Goal: Task Accomplishment & Management: Use online tool/utility

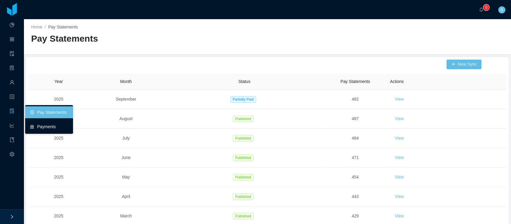
click at [37, 123] on link "Payments" at bounding box center [49, 127] width 38 height 12
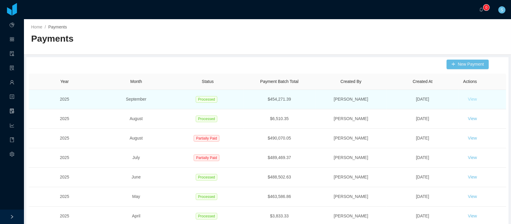
click at [468, 100] on button "View" at bounding box center [472, 100] width 19 height 10
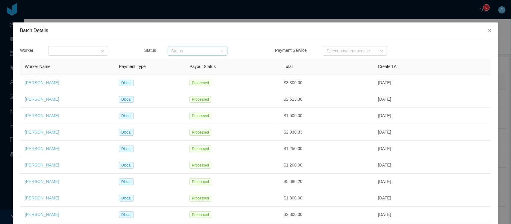
click at [213, 53] on div "Status" at bounding box center [194, 51] width 46 height 6
click at [488, 31] on icon "icon: close" at bounding box center [489, 31] width 3 height 4
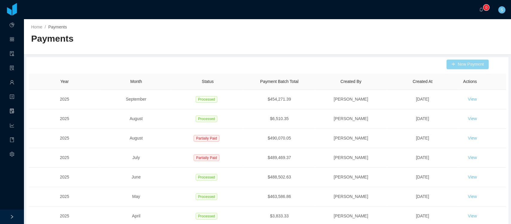
click at [464, 63] on button "New Payment" at bounding box center [467, 65] width 42 height 10
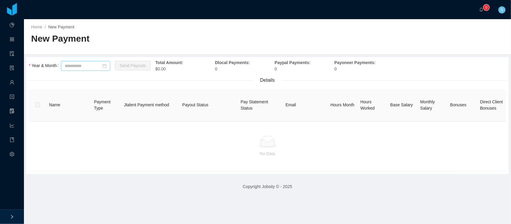
click at [100, 68] on input at bounding box center [85, 66] width 49 height 10
click at [127, 118] on link "Sep" at bounding box center [131, 118] width 12 height 7
type input "*******"
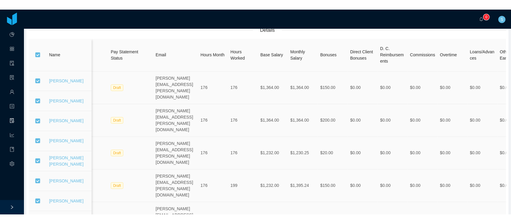
scroll to position [17, 0]
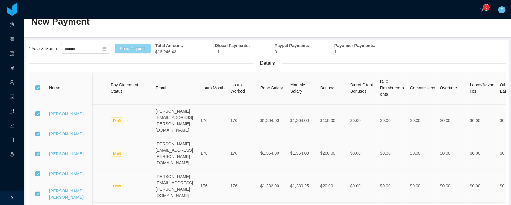
click at [145, 46] on button "Send Payouts" at bounding box center [133, 49] width 36 height 10
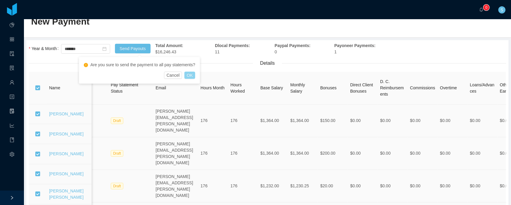
click at [188, 74] on button "OK" at bounding box center [189, 74] width 11 height 7
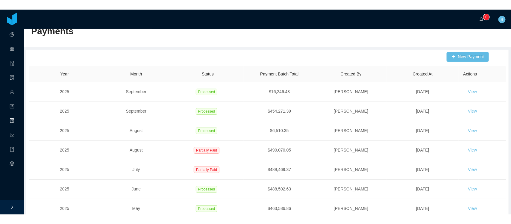
scroll to position [17, 0]
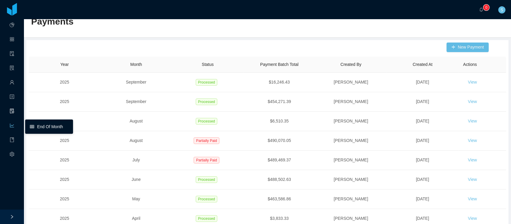
click at [31, 124] on link "End Of Month" at bounding box center [49, 127] width 38 height 12
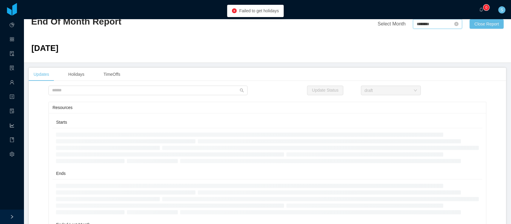
click at [425, 21] on input "********" at bounding box center [437, 24] width 49 height 10
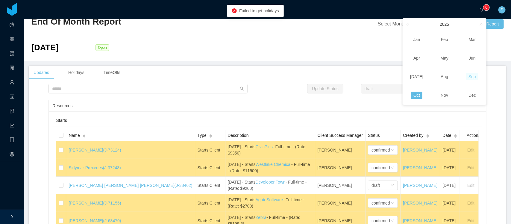
click at [475, 78] on link "Sep" at bounding box center [472, 76] width 12 height 7
type input "********"
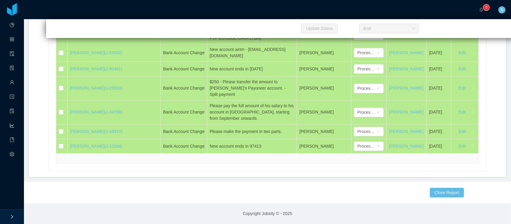
scroll to position [15081, 0]
